Goal: Task Accomplishment & Management: Complete application form

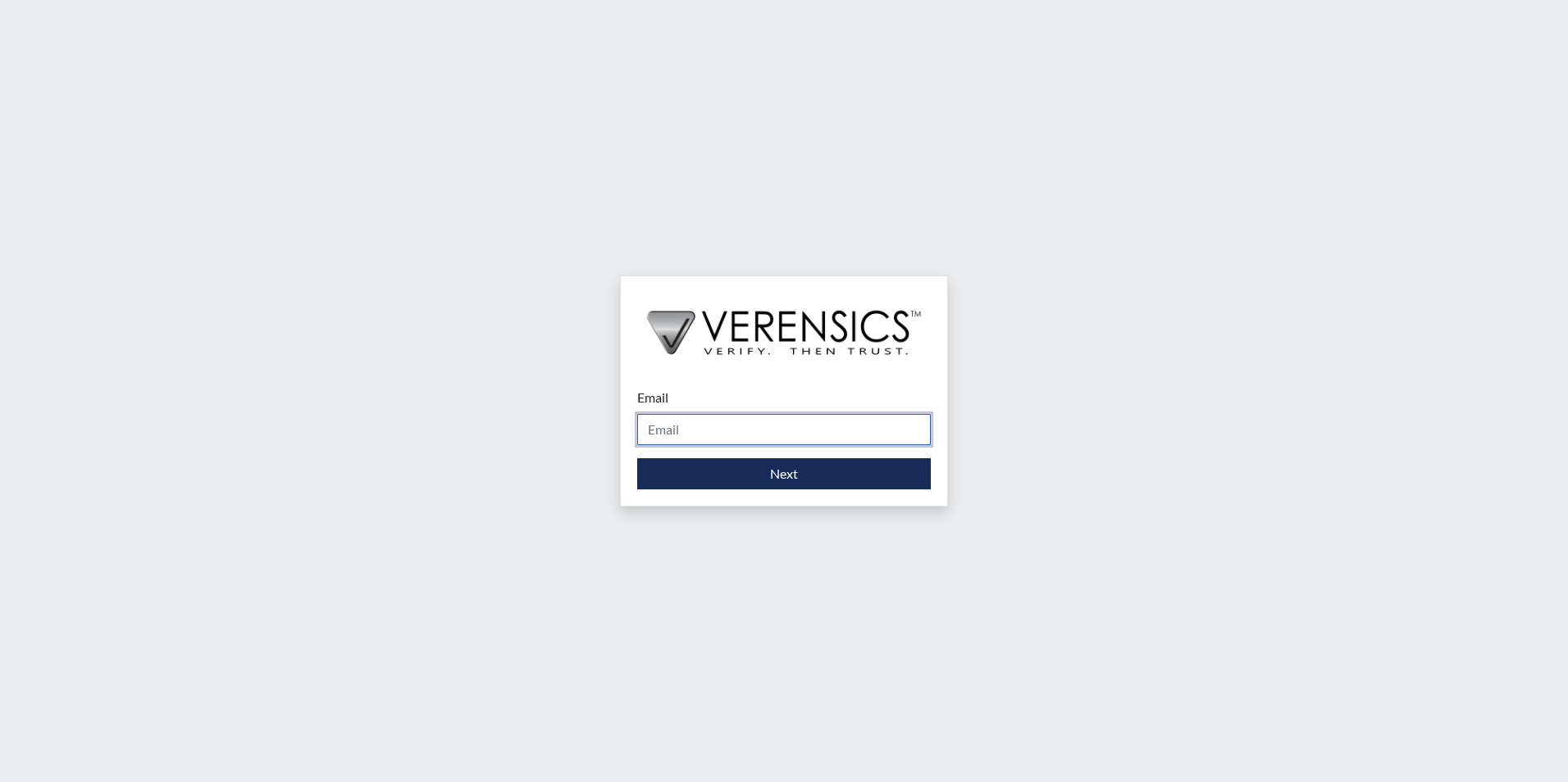
click at [693, 434] on input "Email" at bounding box center [784, 430] width 294 height 31
type input "[EMAIL_ADDRESS][PERSON_NAME][DOMAIN_NAME]"
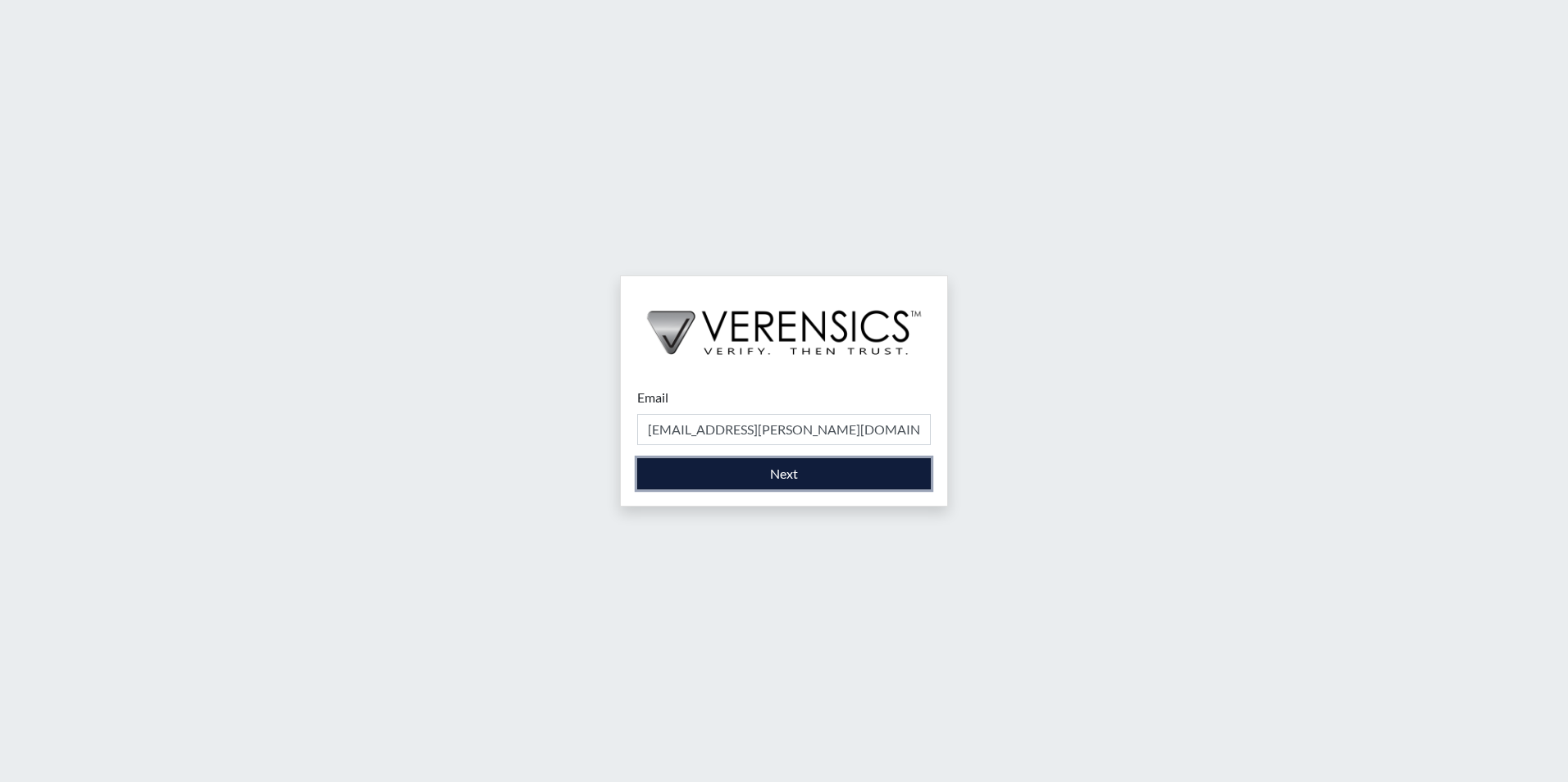
click at [718, 477] on button "Next" at bounding box center [784, 474] width 294 height 31
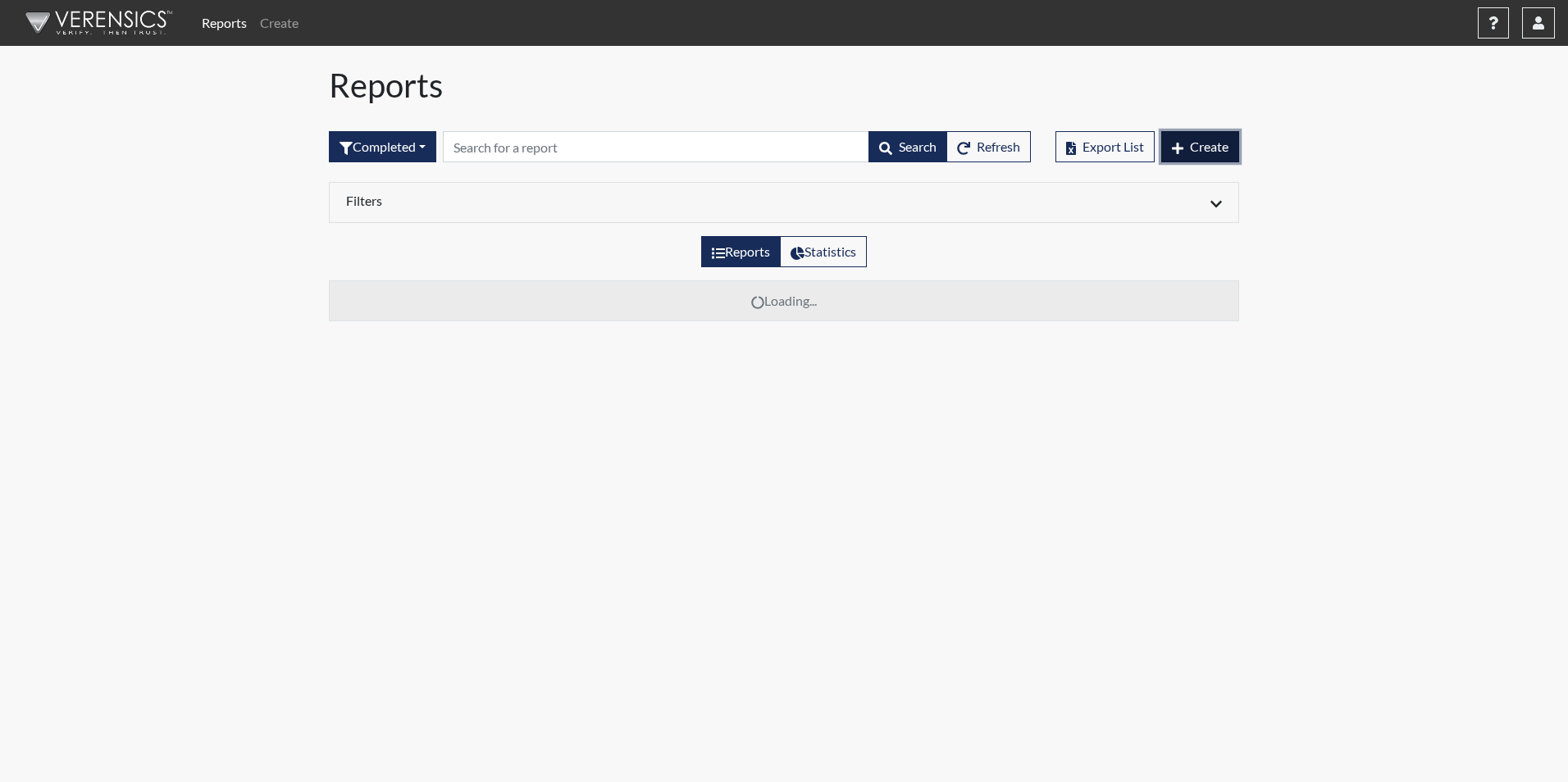
click at [1214, 150] on span "Create" at bounding box center [1209, 147] width 38 height 16
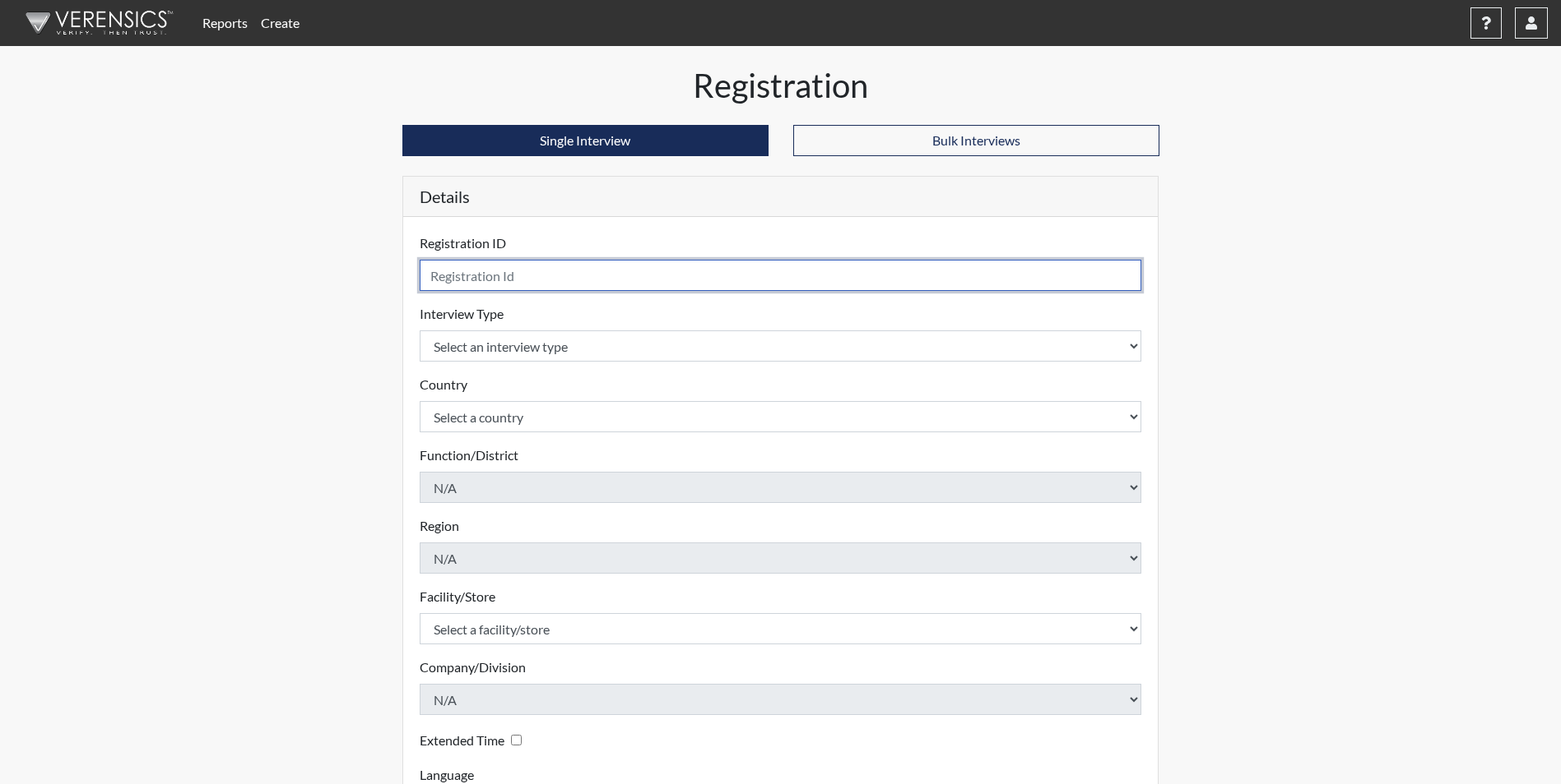
drag, startPoint x: 542, startPoint y: 269, endPoint x: 532, endPoint y: 281, distance: 15.6
click at [532, 281] on input "text" at bounding box center [780, 275] width 723 height 31
type input "DJM1531"
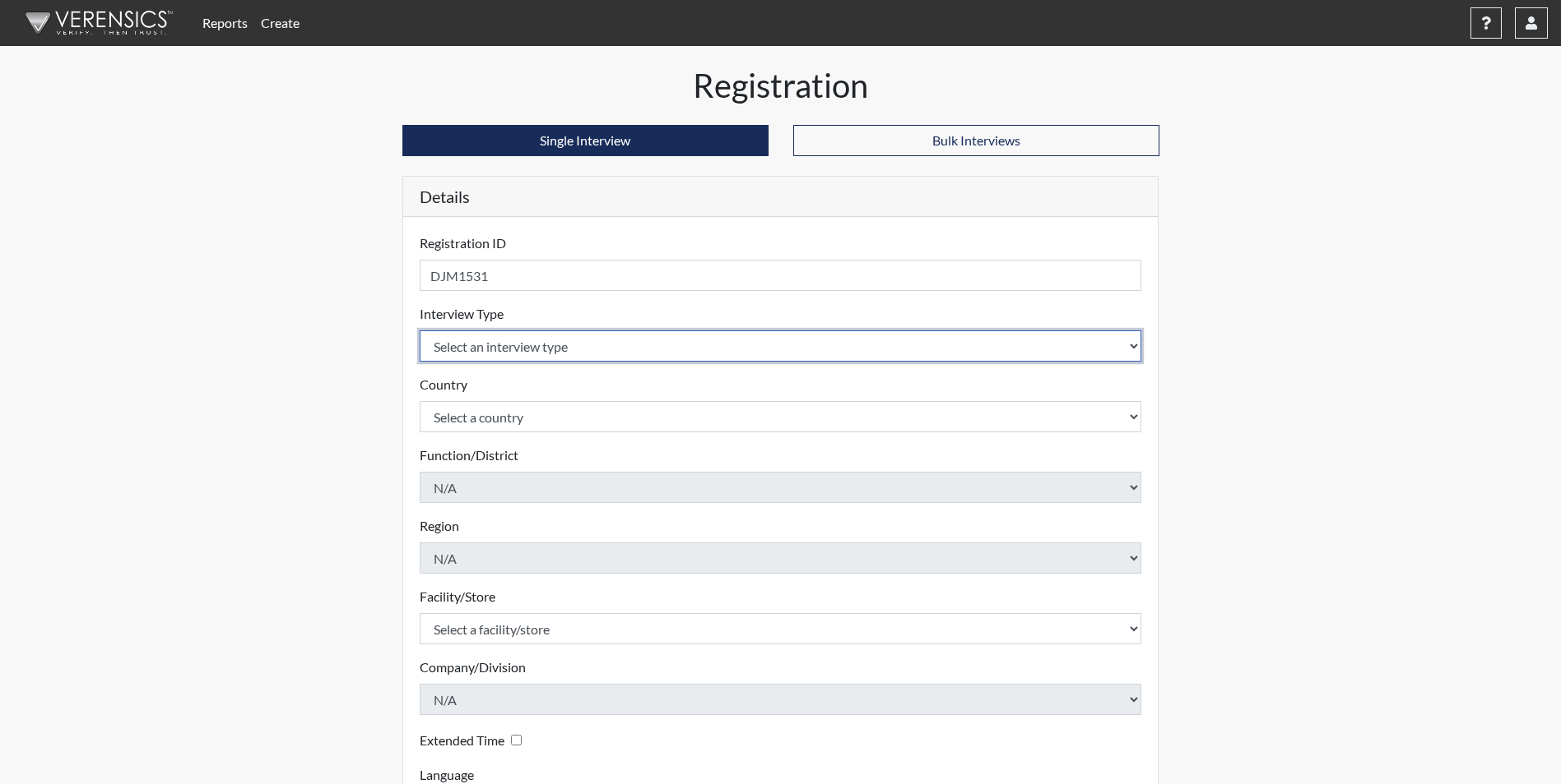
drag, startPoint x: 545, startPoint y: 349, endPoint x: 541, endPoint y: 358, distance: 9.8
click at [544, 349] on select "Select an interview type Corrections Pre-Employment" at bounding box center [780, 346] width 723 height 31
select select "ff733e93-e1bf-11ea-9c9f-0eff0cf7eb8f"
click at [419, 330] on select "Select an interview type Corrections Pre-Employment" at bounding box center [780, 346] width 723 height 31
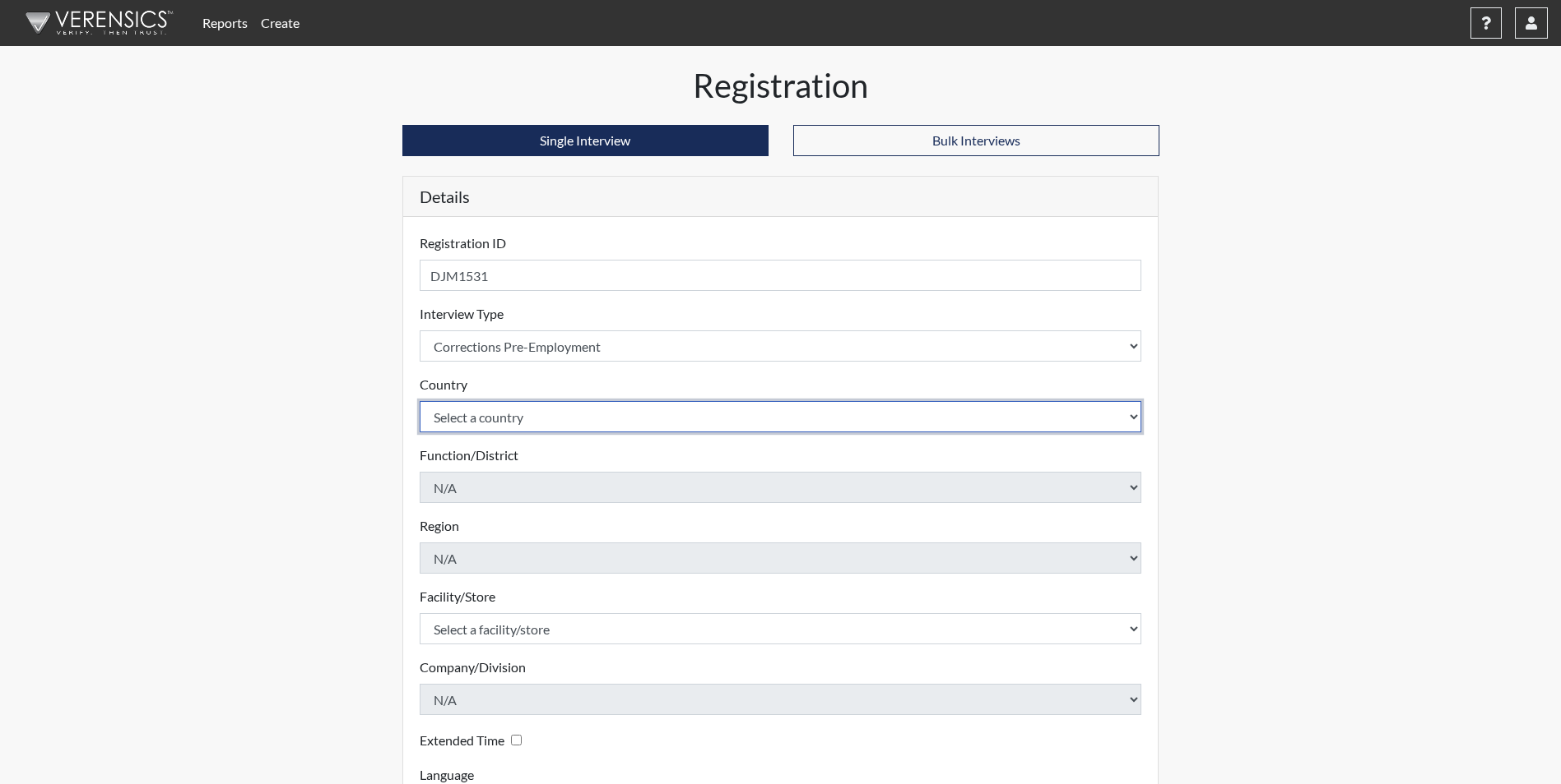
click at [522, 418] on select "Select a country [GEOGRAPHIC_DATA] [GEOGRAPHIC_DATA]" at bounding box center [780, 417] width 723 height 31
select select "united-states-of-[GEOGRAPHIC_DATA]"
click at [419, 402] on select "Select a country [GEOGRAPHIC_DATA] [GEOGRAPHIC_DATA]" at bounding box center [780, 417] width 723 height 31
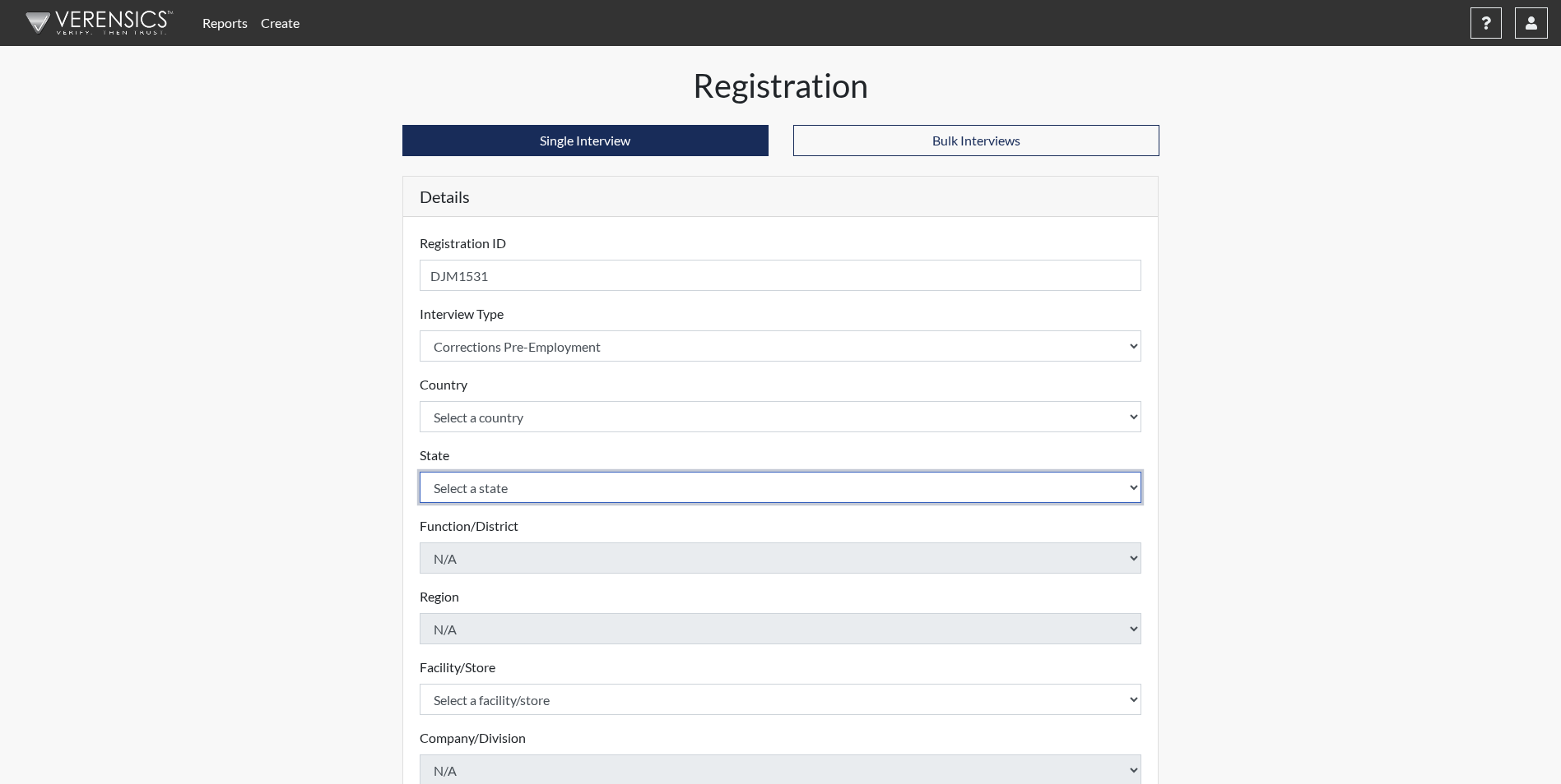
drag, startPoint x: 499, startPoint y: 490, endPoint x: 498, endPoint y: 499, distance: 9.1
click at [499, 491] on select "Select a state [US_STATE] [US_STATE] [US_STATE] [US_STATE] [US_STATE] [US_STATE…" at bounding box center [780, 488] width 723 height 31
select select "GA"
click at [419, 472] on select "Select a state [US_STATE] [US_STATE] [US_STATE] [US_STATE] [US_STATE] [US_STATE…" at bounding box center [780, 488] width 723 height 31
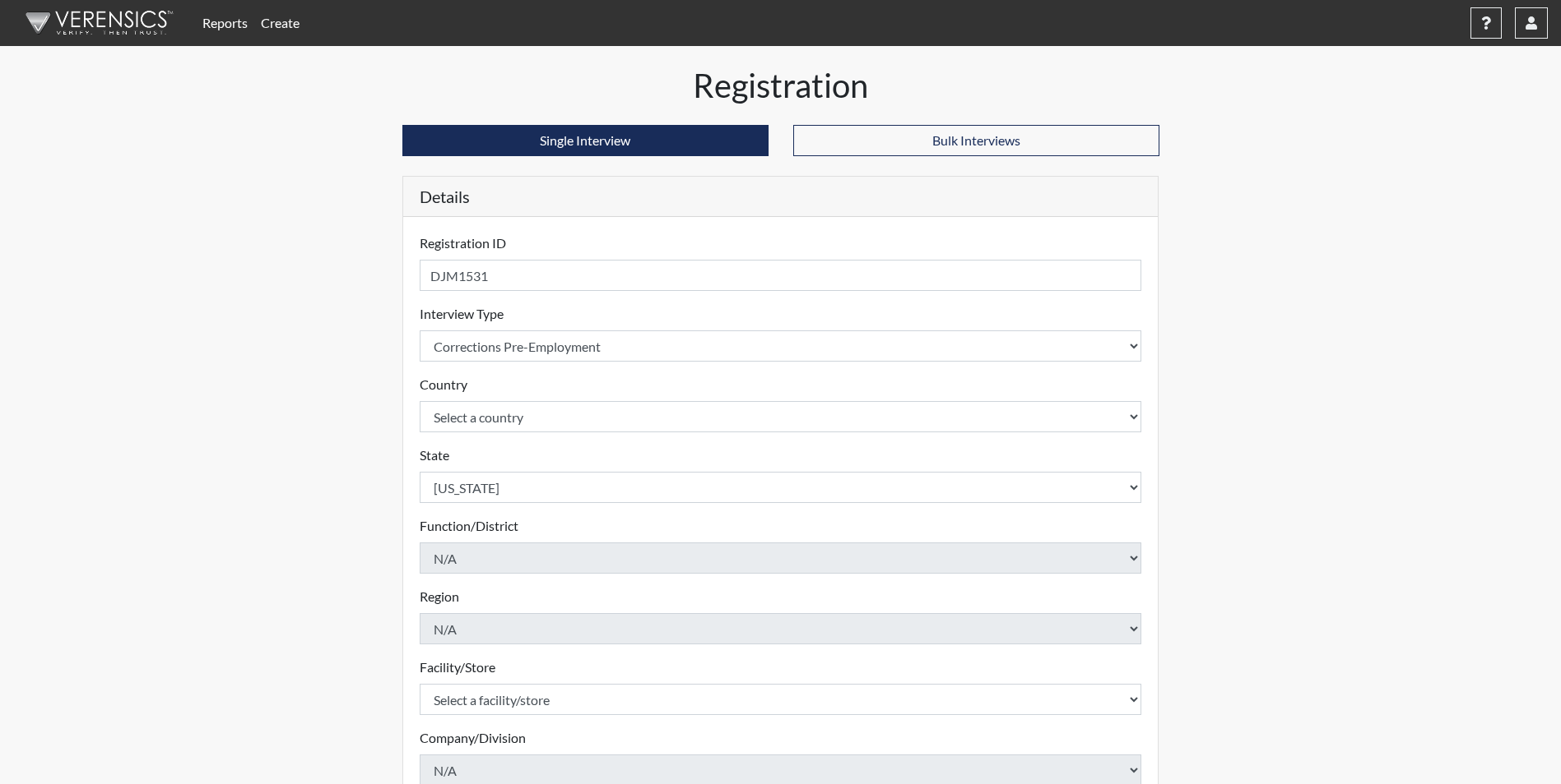
click at [359, 574] on div "Registration Single Interview Bulk Interviews Details Registration ID DJM1531 P…" at bounding box center [781, 531] width 938 height 930
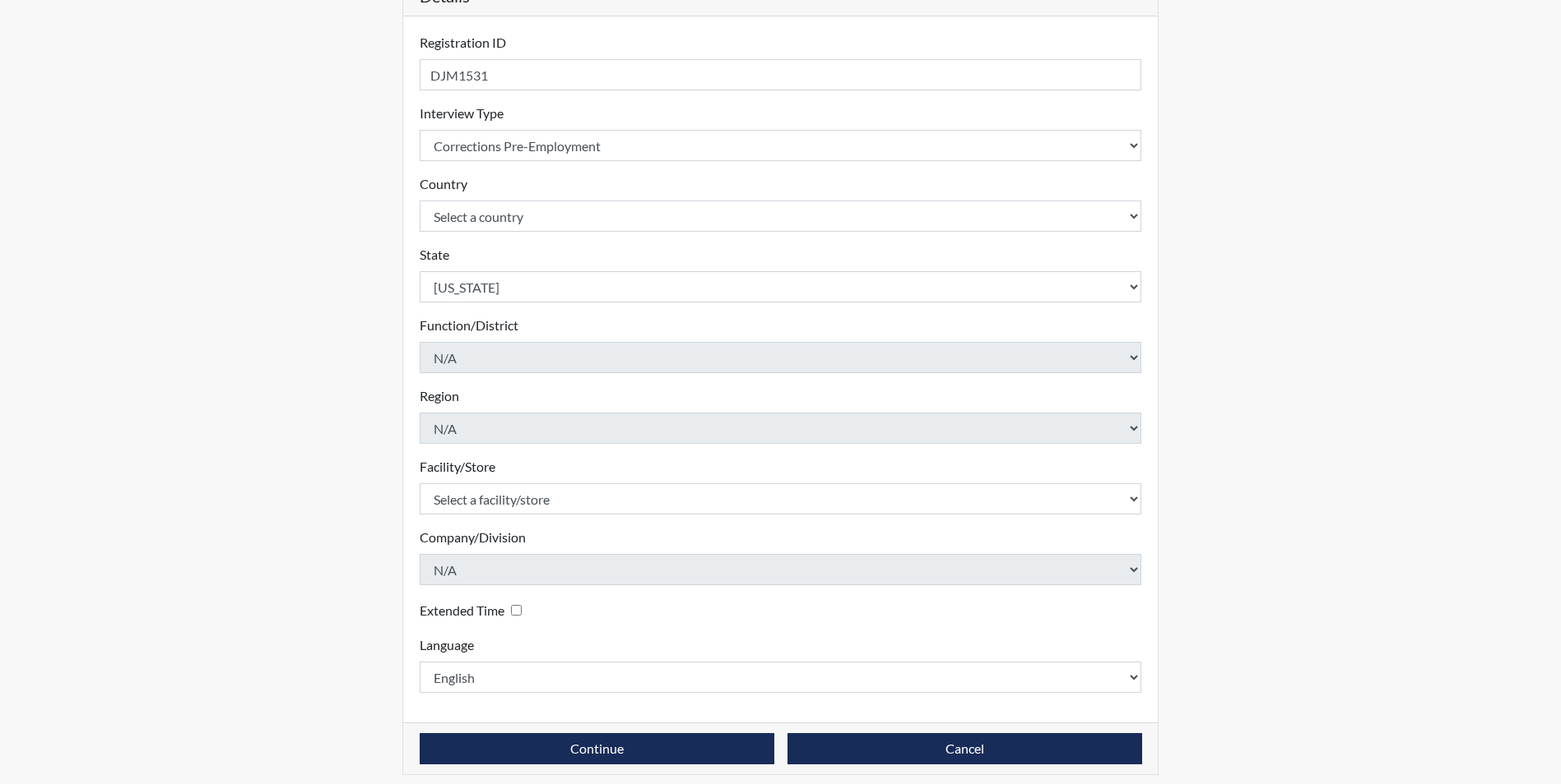
scroll to position [212, 0]
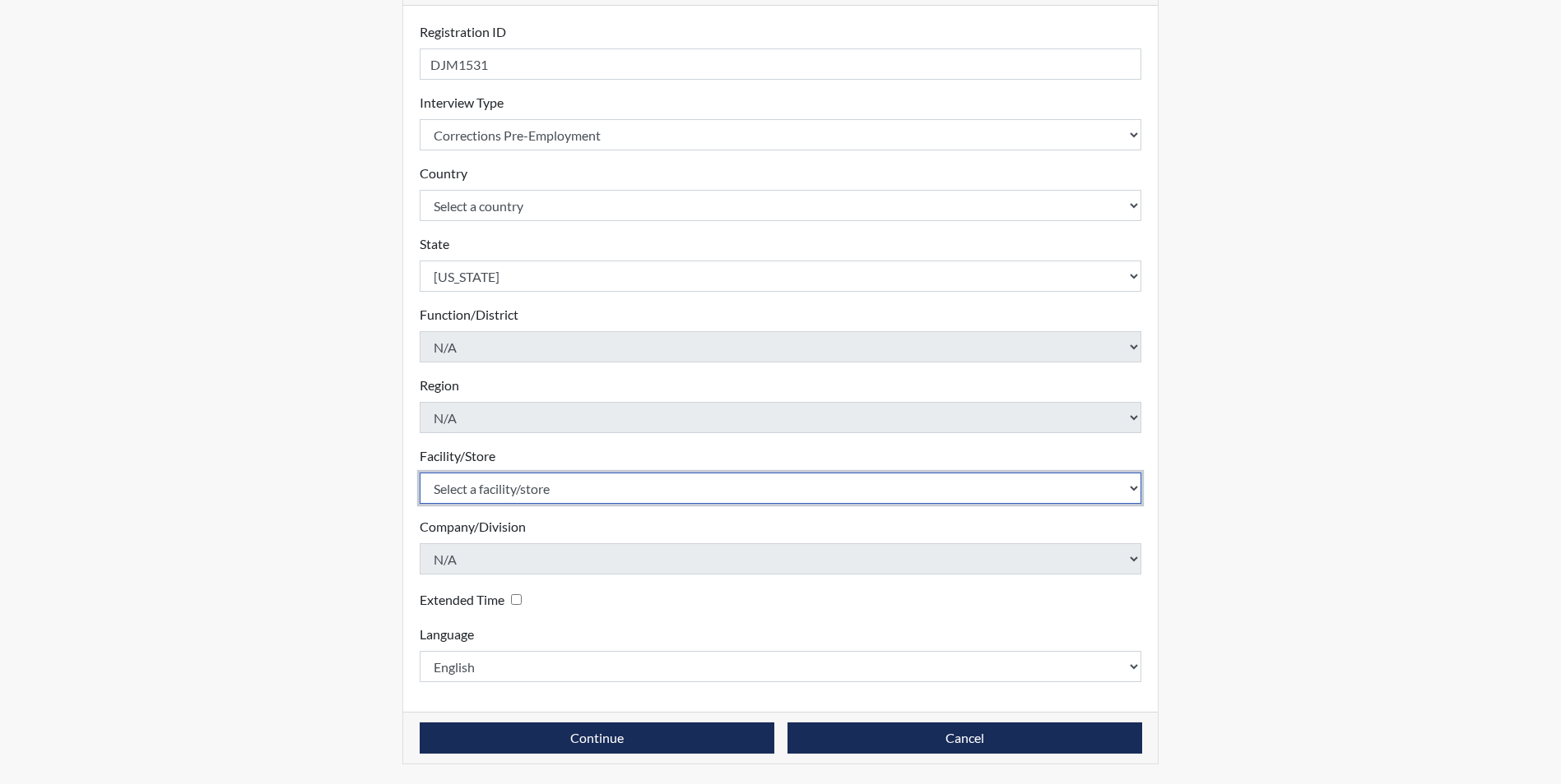
click at [560, 481] on select "Select a facility/store Augusta SMP" at bounding box center [780, 489] width 723 height 31
select select "171ae632-e4c4-4d72-8399-7d980dd64d0f"
click at [419, 473] on select "Select a facility/store Augusta SMP" at bounding box center [780, 489] width 723 height 31
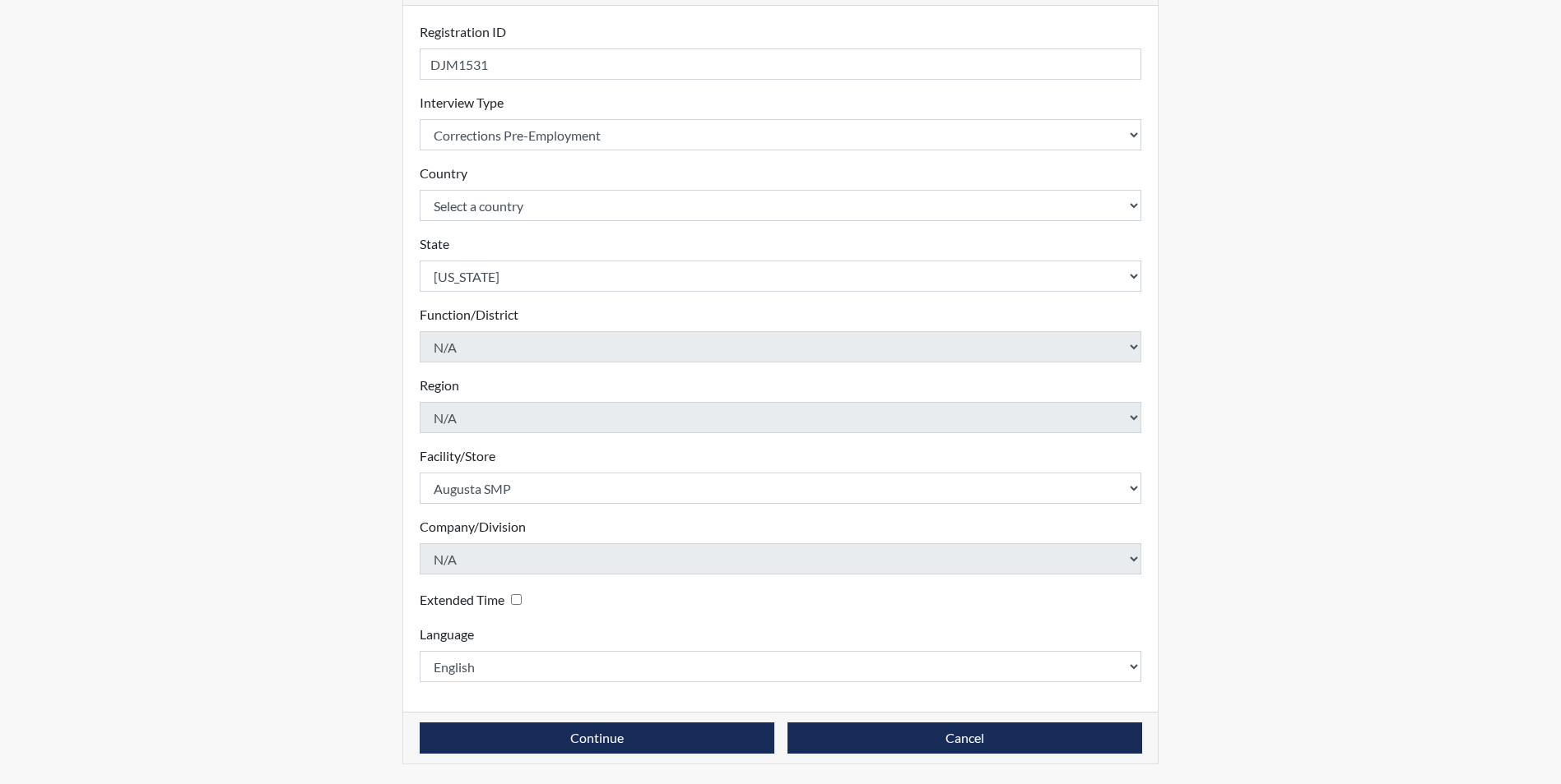
click at [396, 526] on div "Registration Single Interview Bulk Interviews Details Registration ID DJM1531 P…" at bounding box center [780, 320] width 782 height 930
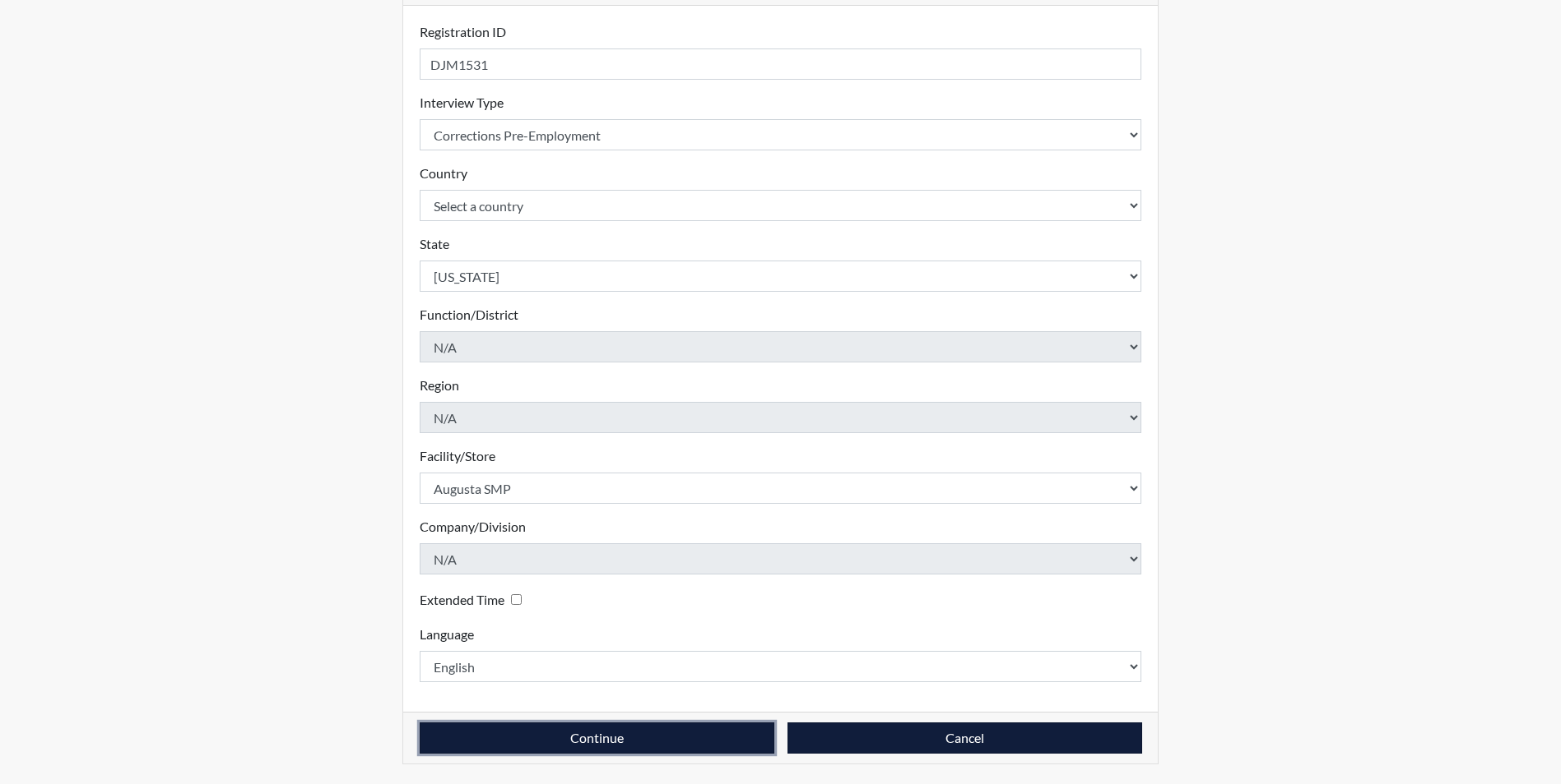
drag, startPoint x: 733, startPoint y: 742, endPoint x: 799, endPoint y: 745, distance: 66.1
click at [738, 743] on button "Continue" at bounding box center [596, 739] width 355 height 31
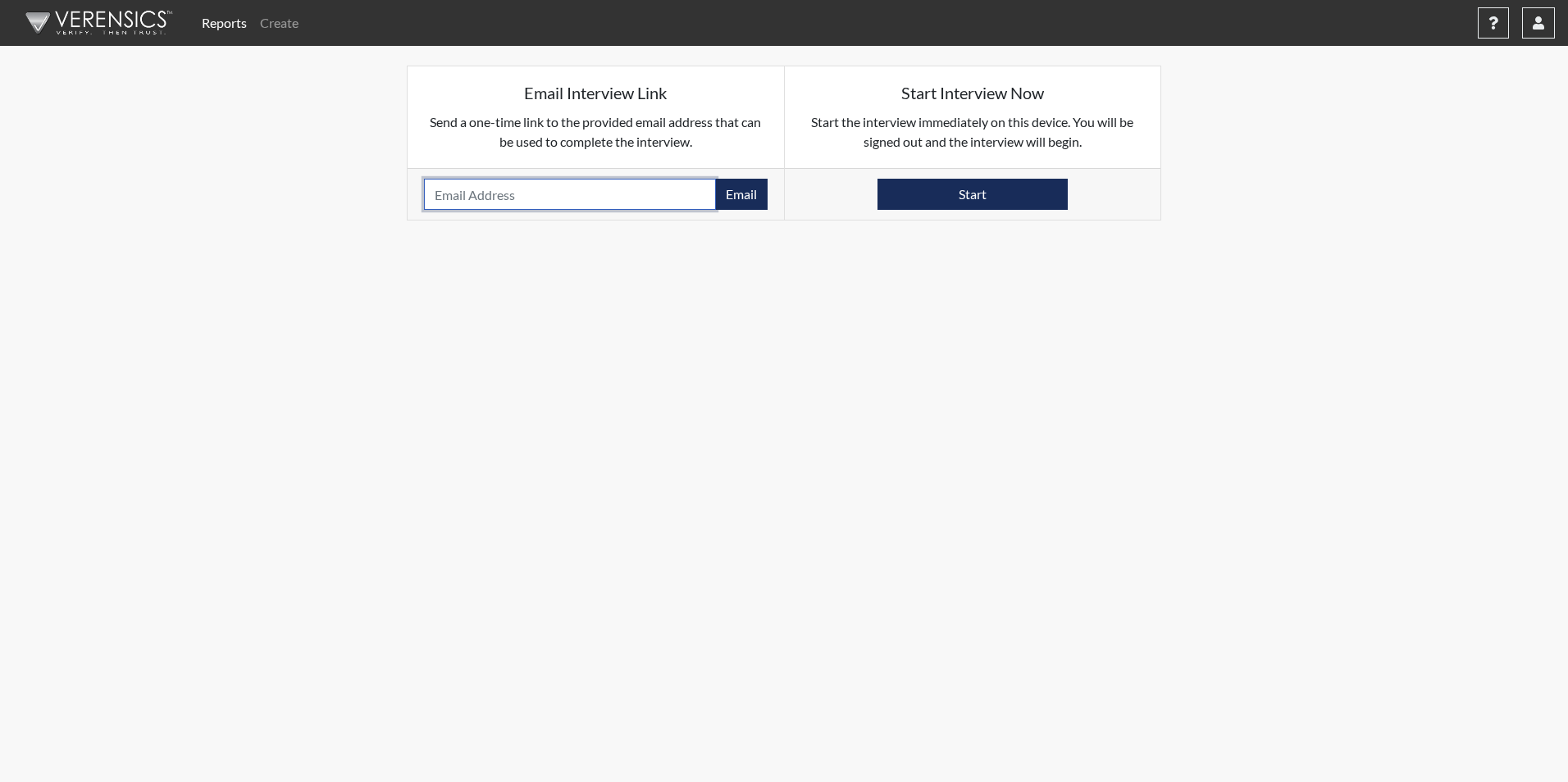
click at [442, 208] on input "email" at bounding box center [570, 195] width 292 height 31
type input "[PERSON_NAME][EMAIL_ADDRESS][PERSON_NAME][DOMAIN_NAME]"
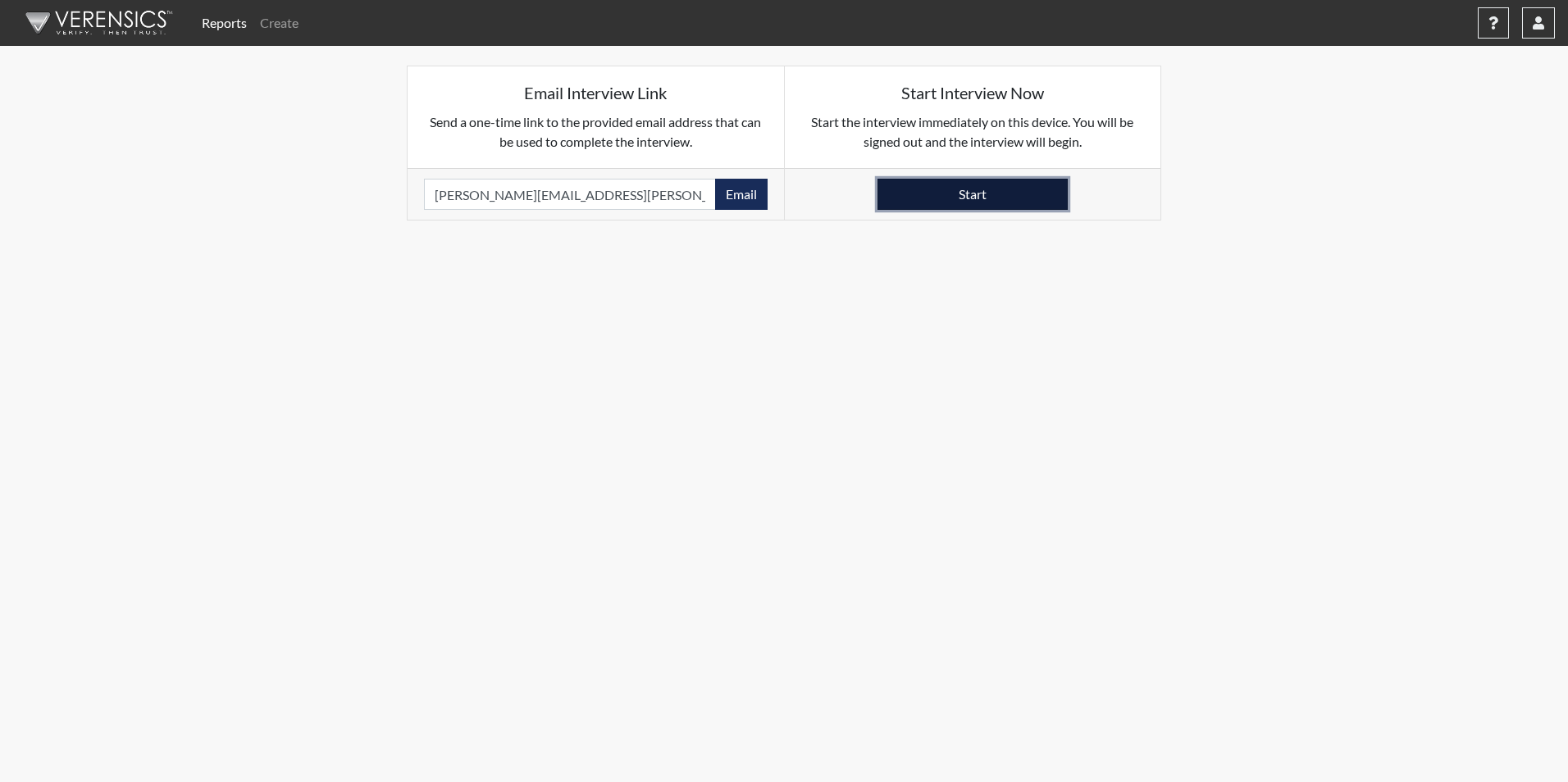
click at [910, 206] on button "Start" at bounding box center [972, 195] width 190 height 31
